Goal: Task Accomplishment & Management: Manage account settings

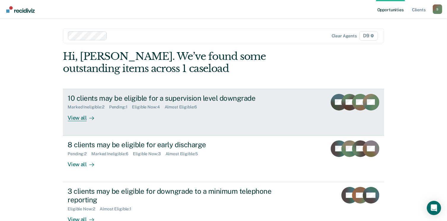
click at [78, 116] on div "View all" at bounding box center [84, 116] width 33 height 12
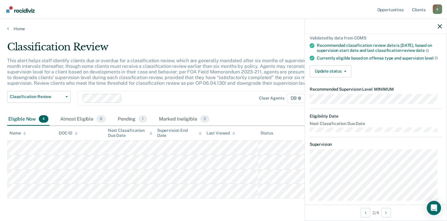
scroll to position [40, 0]
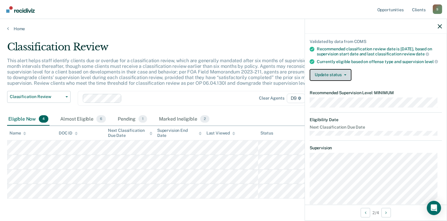
click at [339, 81] on button "Update status" at bounding box center [331, 75] width 42 height 12
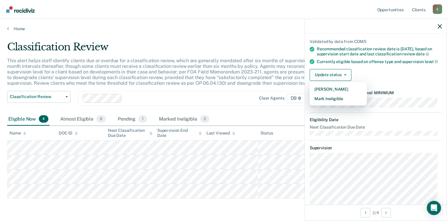
click at [384, 78] on div "Update status [PERSON_NAME] Mark Ineligible" at bounding box center [376, 75] width 132 height 12
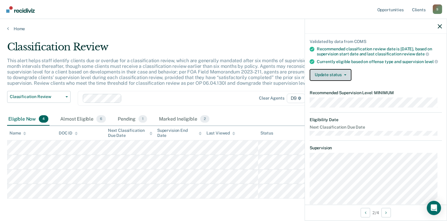
click at [342, 76] on span "button" at bounding box center [344, 74] width 5 height 1
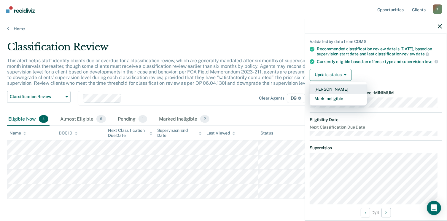
click at [324, 94] on button "[PERSON_NAME]" at bounding box center [338, 89] width 57 height 9
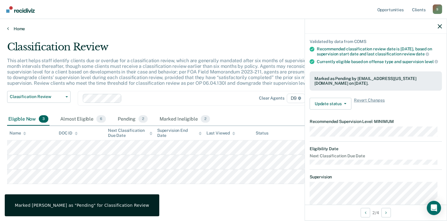
click at [14, 28] on link "Home" at bounding box center [223, 28] width 433 height 5
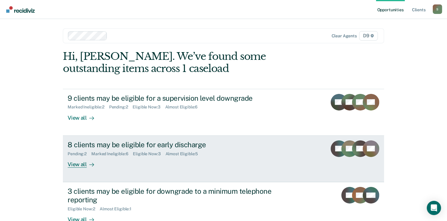
click at [83, 167] on div "View all" at bounding box center [84, 162] width 33 height 12
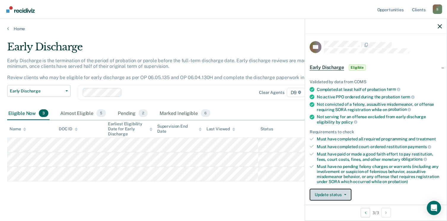
click at [328, 191] on button "Update status" at bounding box center [331, 195] width 42 height 12
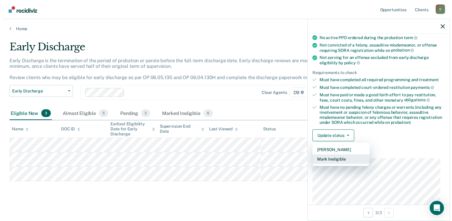
scroll to position [60, 0]
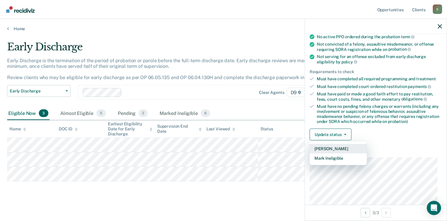
click at [338, 148] on button "[PERSON_NAME]" at bounding box center [338, 148] width 57 height 9
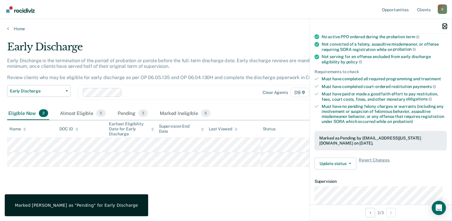
click at [446, 26] on icon "button" at bounding box center [445, 26] width 4 height 4
